Goal: Find specific fact: Find specific fact

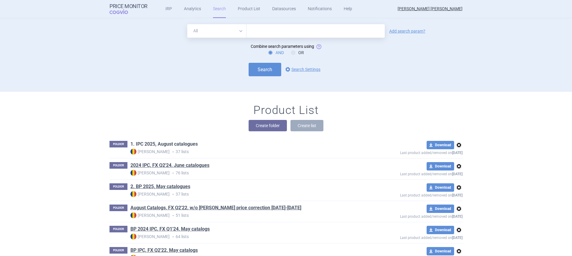
click at [188, 144] on link "1. IPC 2025, August catalogues" at bounding box center [164, 144] width 67 height 7
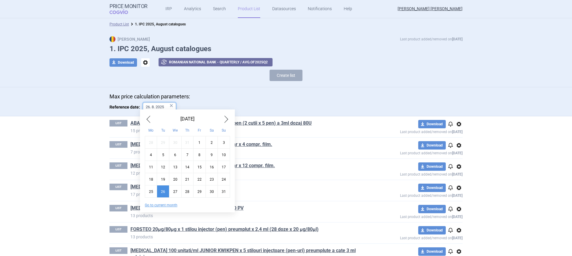
click at [162, 106] on input "26. 8. 2025" at bounding box center [159, 107] width 33 height 9
click at [169, 204] on button "Go to current month" at bounding box center [161, 205] width 33 height 5
click at [175, 169] on div "15" at bounding box center [175, 167] width 12 height 12
type input "15. 10. 2025"
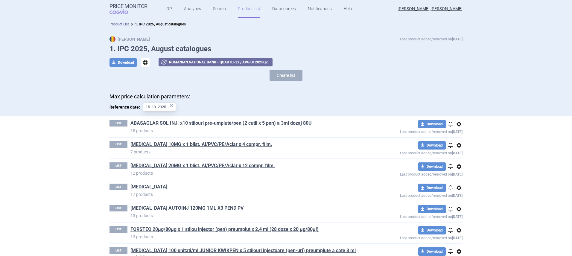
click at [78, 148] on section "Product List 1. IPC 2025, August catalogues Max Price Last product added/remove…" at bounding box center [286, 137] width 572 height 238
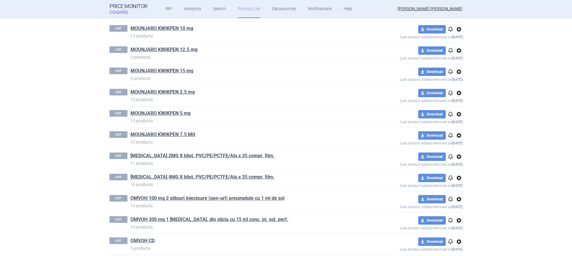
scroll to position [483, 0]
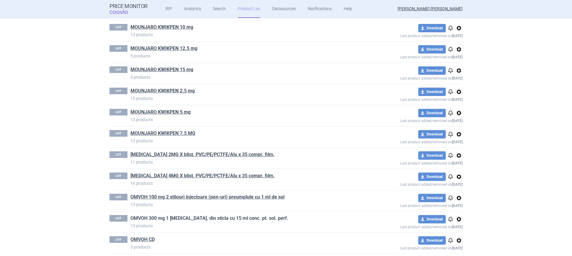
click at [195, 217] on link "OMVOH 300 mg 1 [MEDICAL_DATA]. din sticla cu 15 ml conc. pt. sol. perf." at bounding box center [210, 218] width 158 height 7
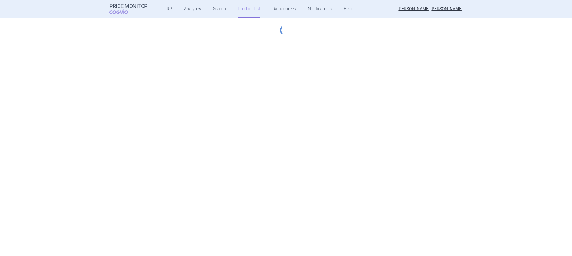
select select "hungary-included"
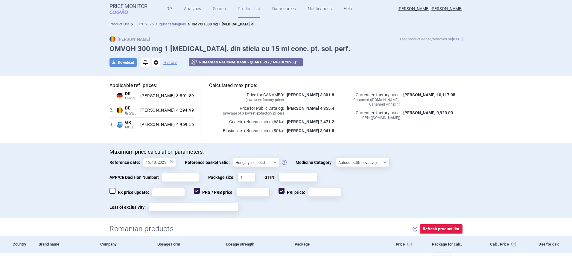
click at [194, 190] on span at bounding box center [197, 191] width 6 height 6
checkbox input "false"
click at [281, 190] on span at bounding box center [282, 191] width 6 height 6
checkbox input "false"
click at [380, 184] on div "APP/CE Decision Number: Package size: 1 GTIN:" at bounding box center [286, 180] width 353 height 15
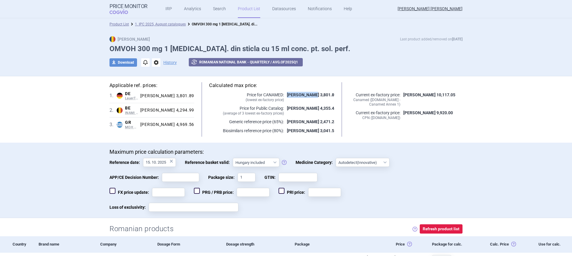
drag, startPoint x: 286, startPoint y: 96, endPoint x: 311, endPoint y: 93, distance: 25.5
click at [311, 93] on strong "[PERSON_NAME] 3,801.89" at bounding box center [312, 95] width 50 height 5
copy strong "[PERSON_NAME] 3,801.89"
click at [173, 25] on link "1. IPC 2025, August catalogues" at bounding box center [160, 24] width 51 height 4
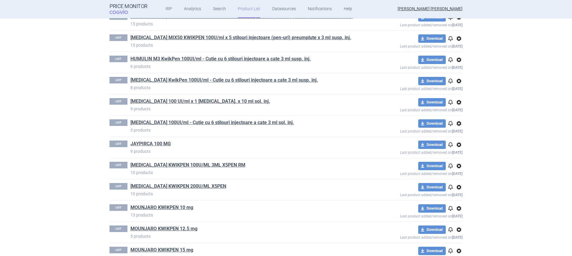
scroll to position [503, 0]
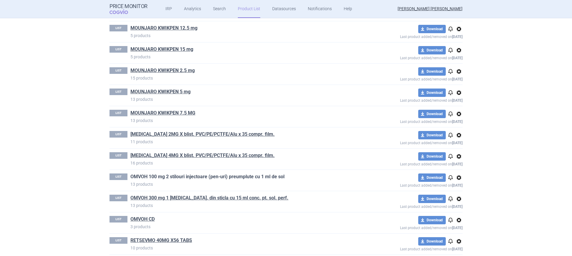
click at [174, 179] on link "OMVOH 100 mg 2 stilouri injectoare (pen-uri) preumplute cu 1 ml de sol" at bounding box center [208, 177] width 154 height 7
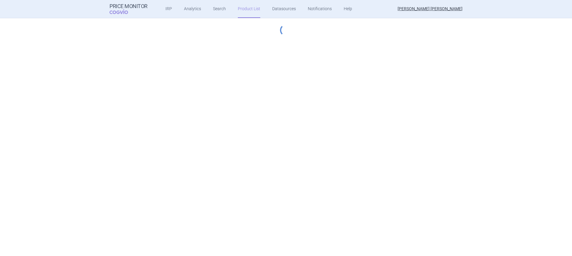
select select "hungary-included"
select select "innovative"
